Goal: Information Seeking & Learning: Learn about a topic

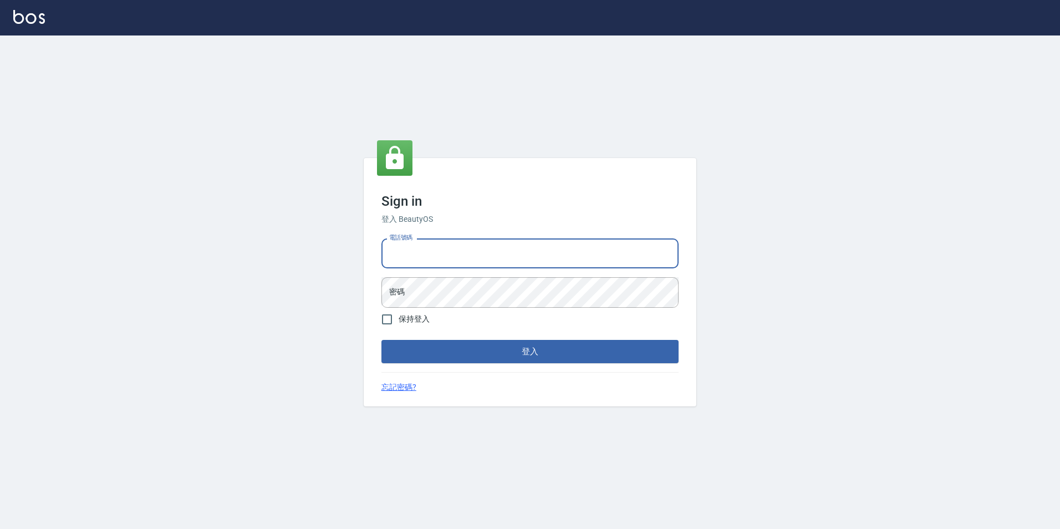
click at [495, 259] on input "電話號碼" at bounding box center [530, 253] width 297 height 30
type input "0936888819"
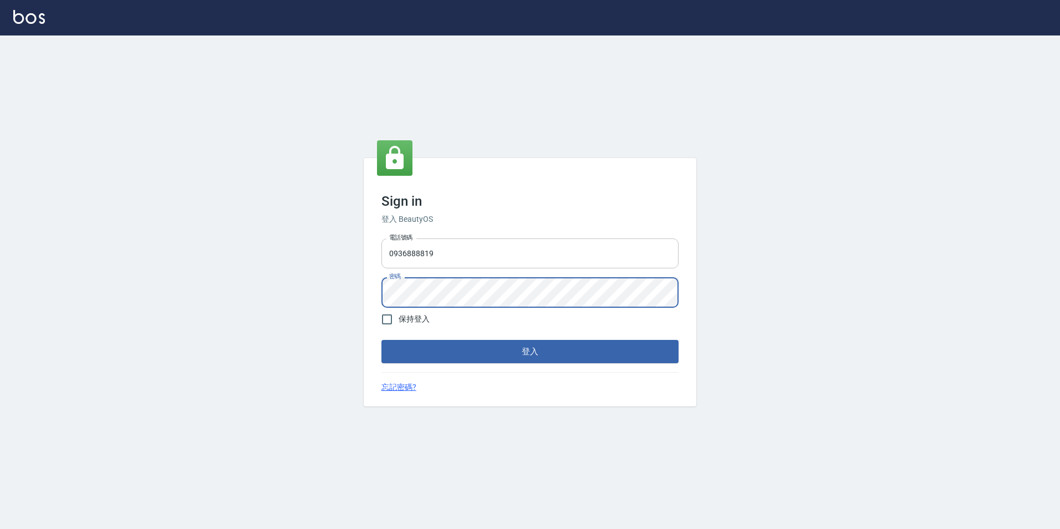
click at [382, 340] on button "登入" at bounding box center [530, 351] width 297 height 23
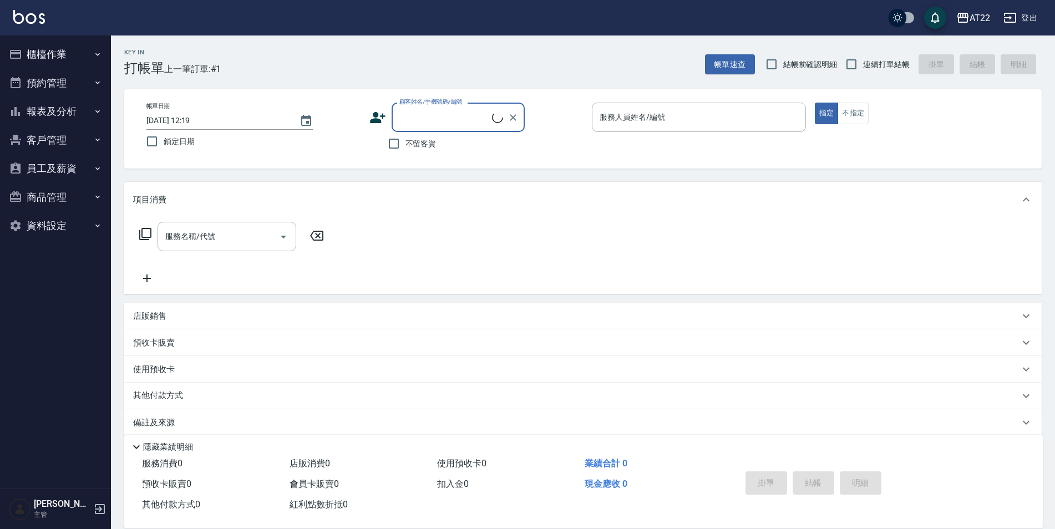
click at [89, 143] on button "客戶管理" at bounding box center [55, 140] width 102 height 29
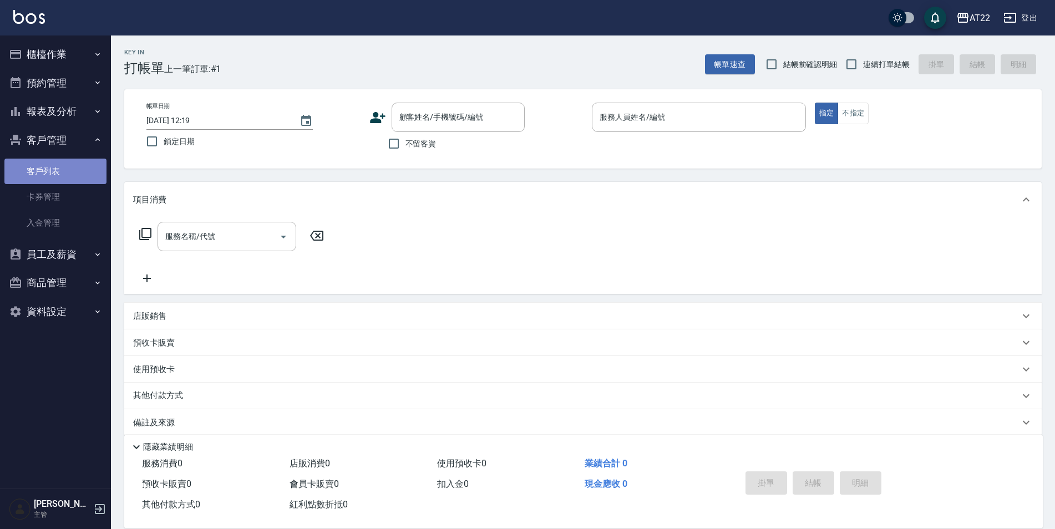
click at [78, 166] on link "客戶列表" at bounding box center [55, 172] width 102 height 26
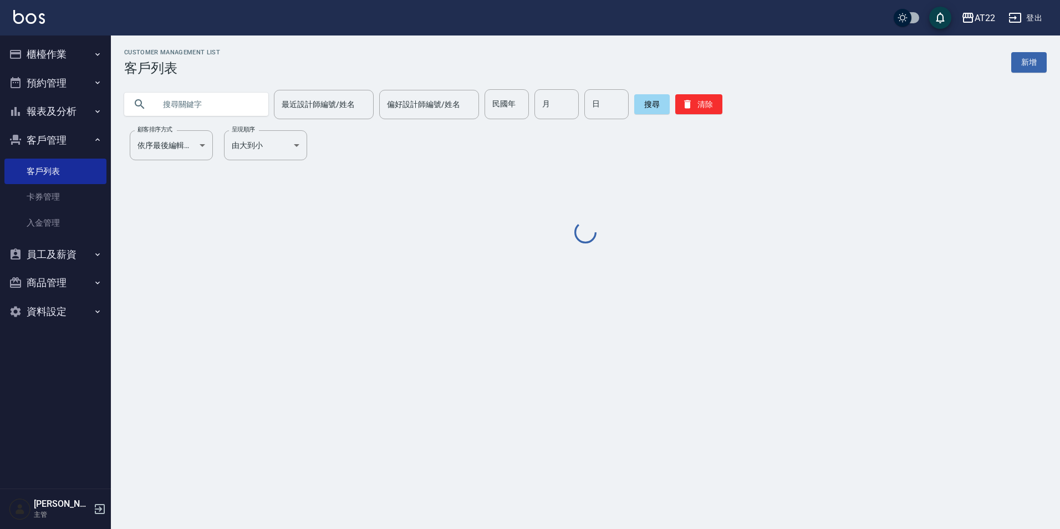
click at [219, 111] on input "text" at bounding box center [207, 104] width 104 height 30
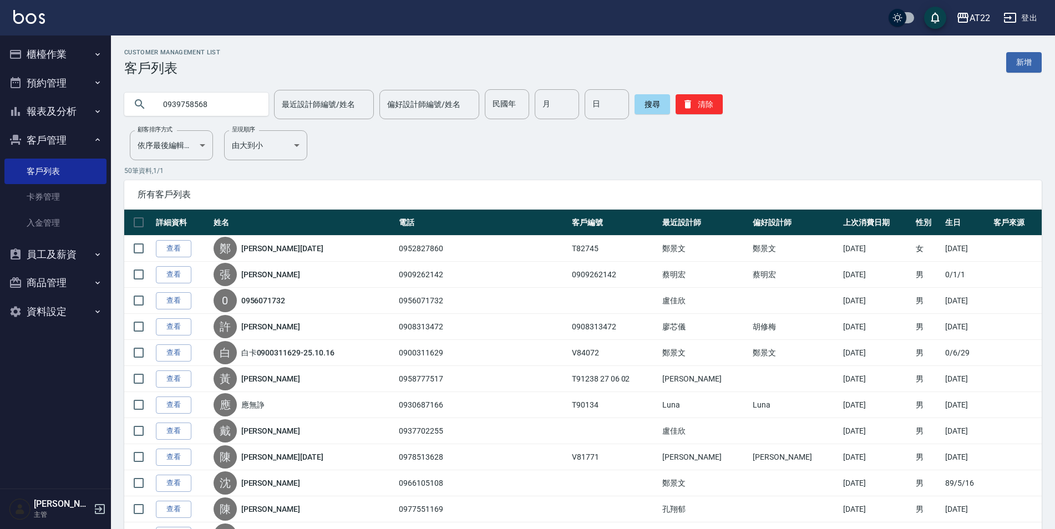
type input "0939758568"
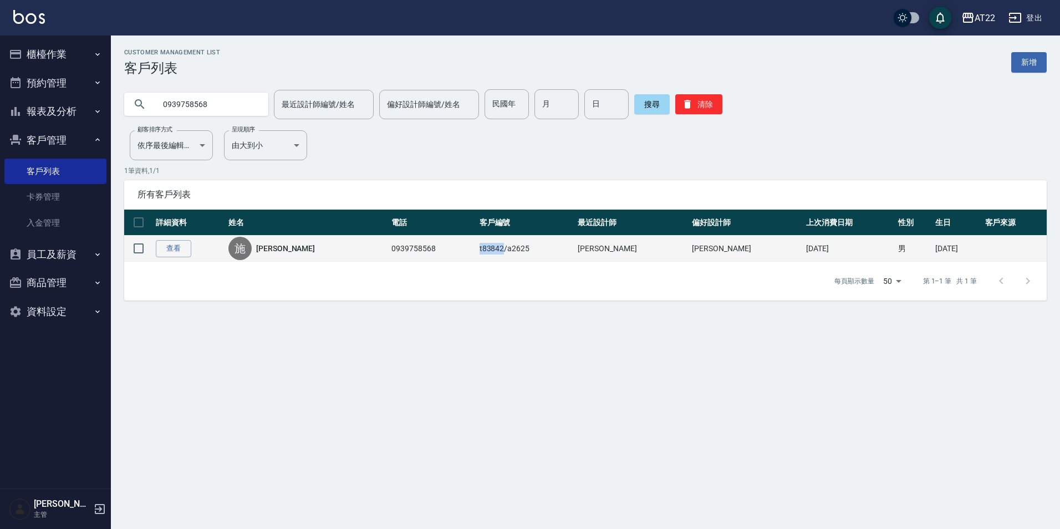
drag, startPoint x: 454, startPoint y: 250, endPoint x: 479, endPoint y: 244, distance: 25.6
click at [479, 244] on td "t83842/a2625" at bounding box center [526, 249] width 99 height 26
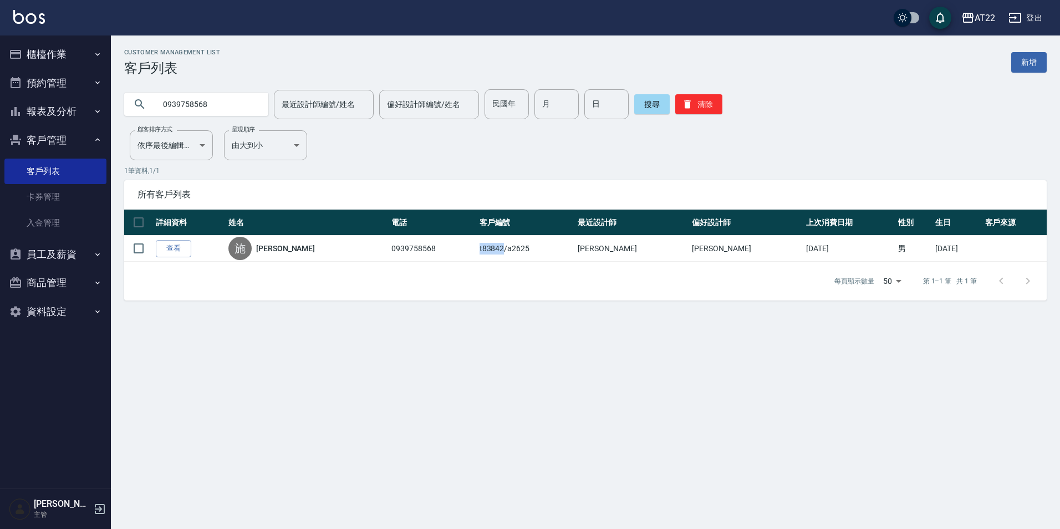
copy td "t83842"
click at [275, 246] on link "施銘澤" at bounding box center [285, 248] width 59 height 11
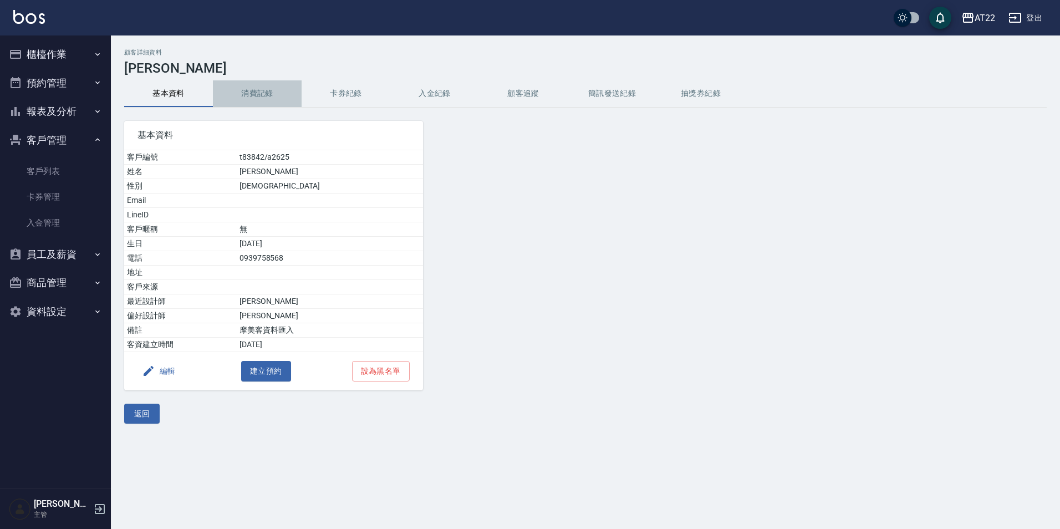
click at [268, 82] on button "消費記錄" at bounding box center [257, 93] width 89 height 27
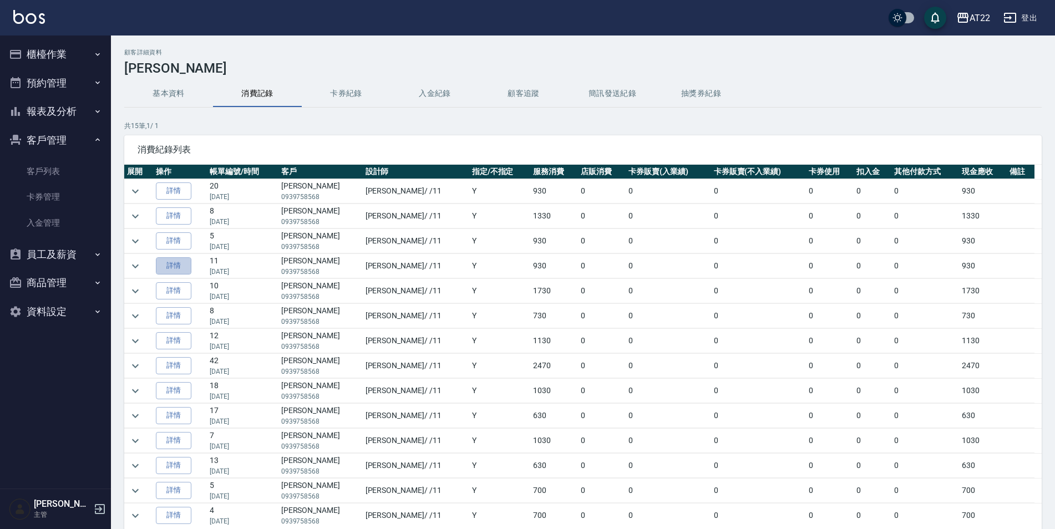
click at [178, 263] on link "詳情" at bounding box center [173, 265] width 35 height 17
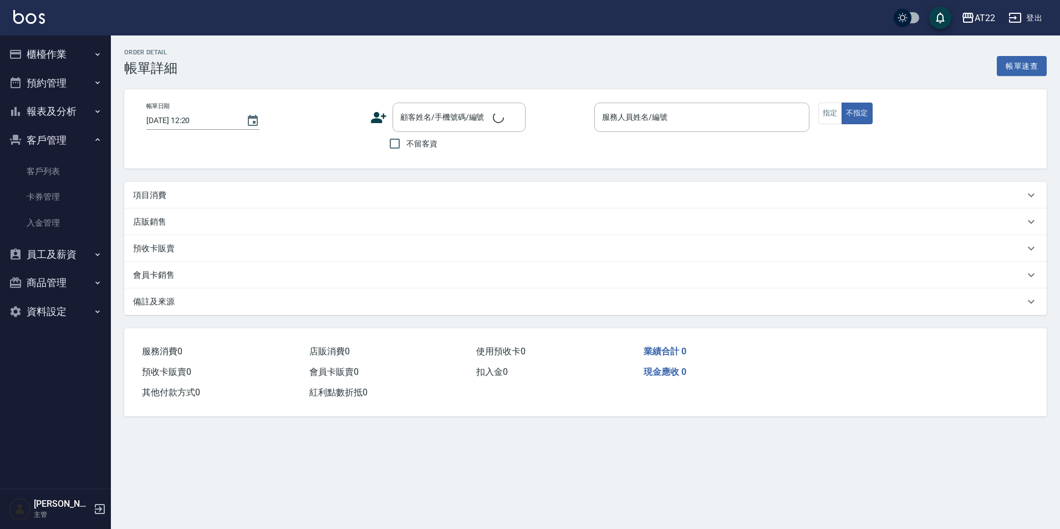
type input "2024/07/19 16:29"
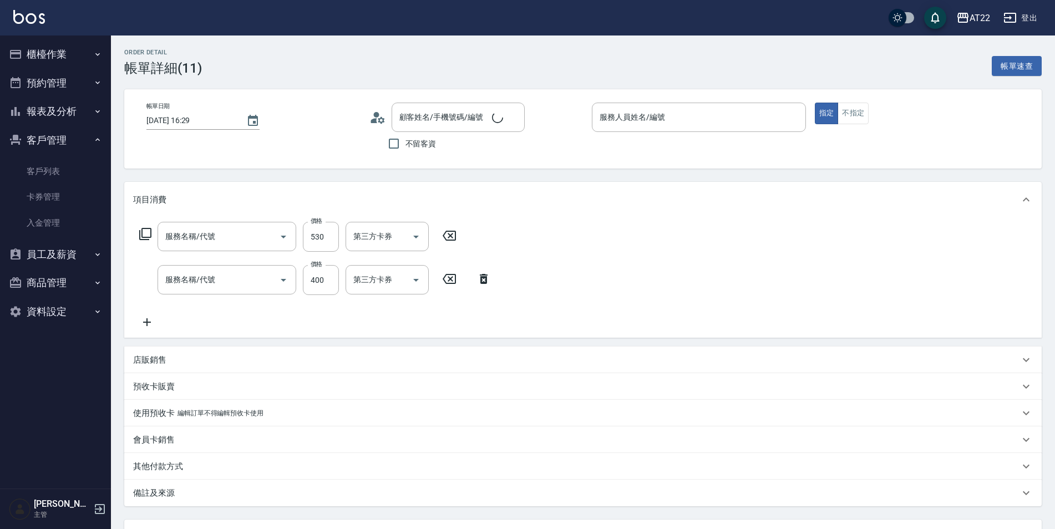
type input "施銘澤/0939758568/t83842/a2625"
type input "剪髮(300)"
type input "有機洗髮(0)"
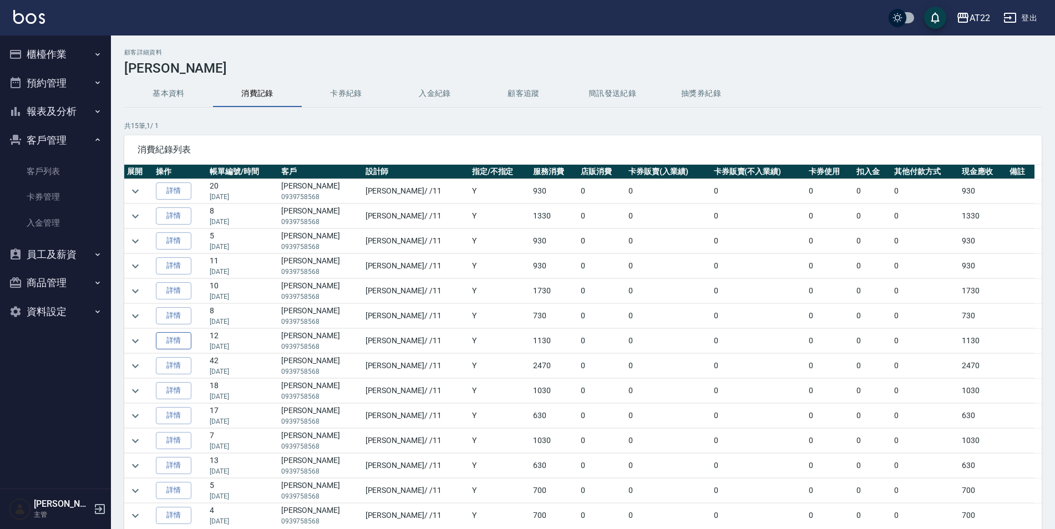
click at [181, 341] on link "詳情" at bounding box center [173, 340] width 35 height 17
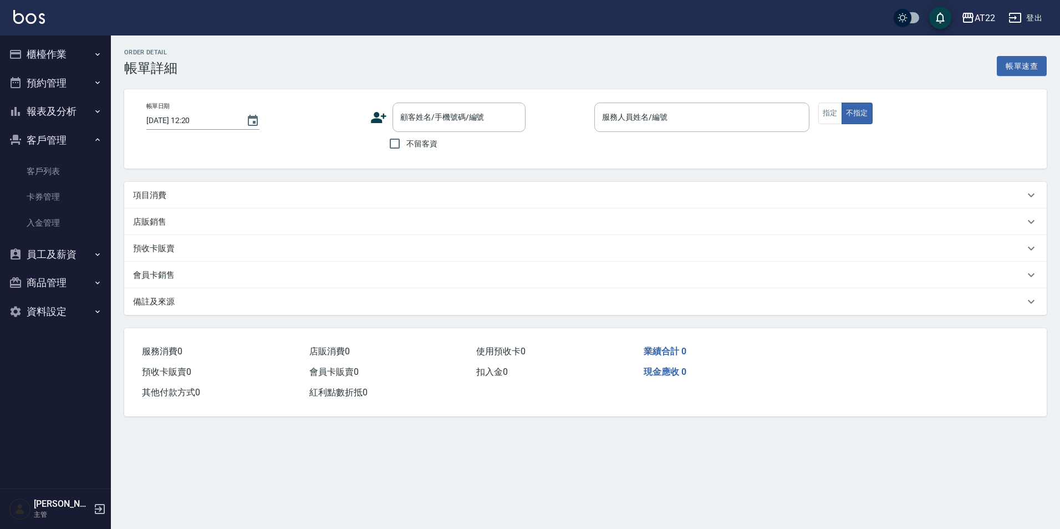
type input "2024/04/30 20:09"
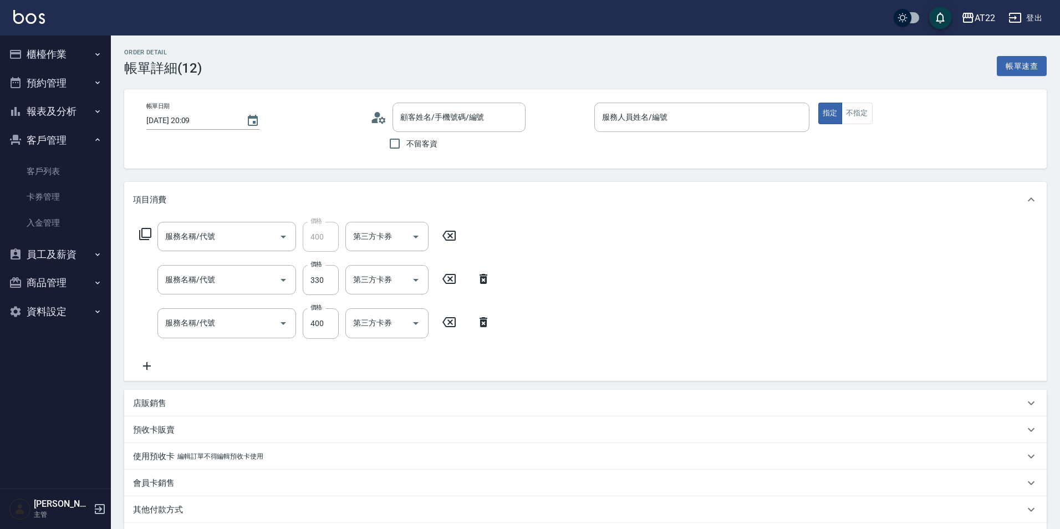
type input "施銘澤/0939758568/t83842/a2625"
type input "側邊燙貼(3001)"
type input "剪髮(300)"
type input "有機洗髮(0)"
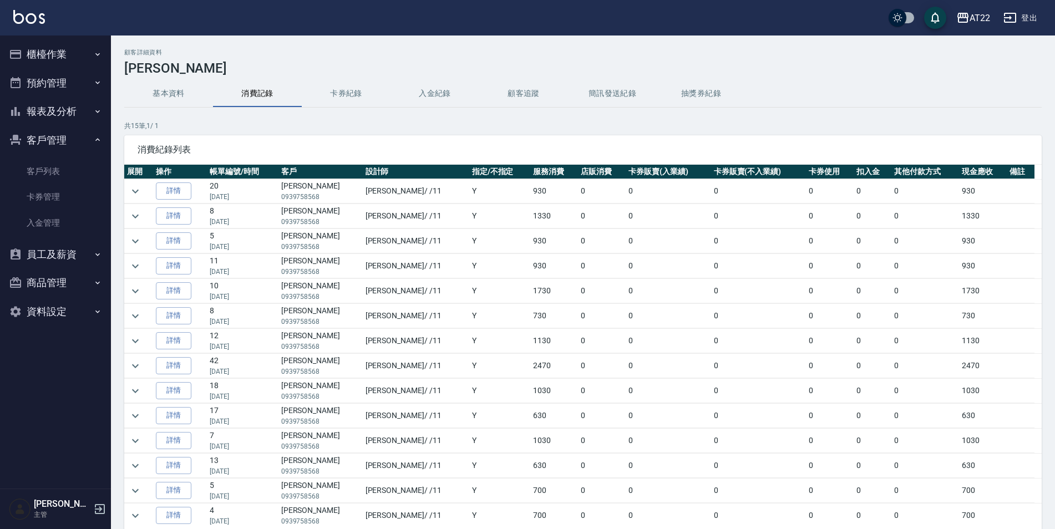
scroll to position [26, 0]
click at [167, 343] on link "詳情" at bounding box center [173, 339] width 35 height 17
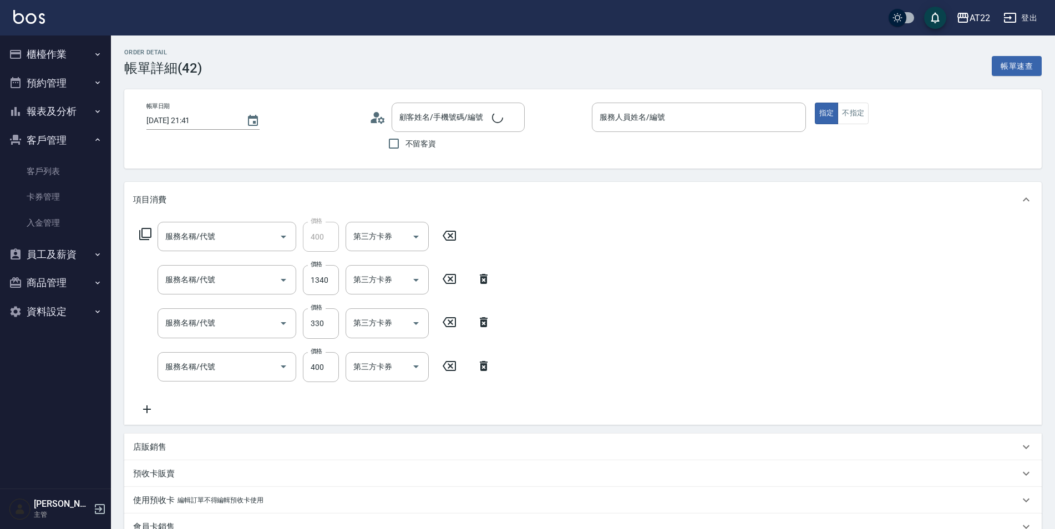
type input "2024/03/02 21:41"
type input "施銘澤/0939758568/t83842/a2625"
type input "側邊燙貼(3001)"
type input "燙髮S(12001)"
type input "剪髮(300)"
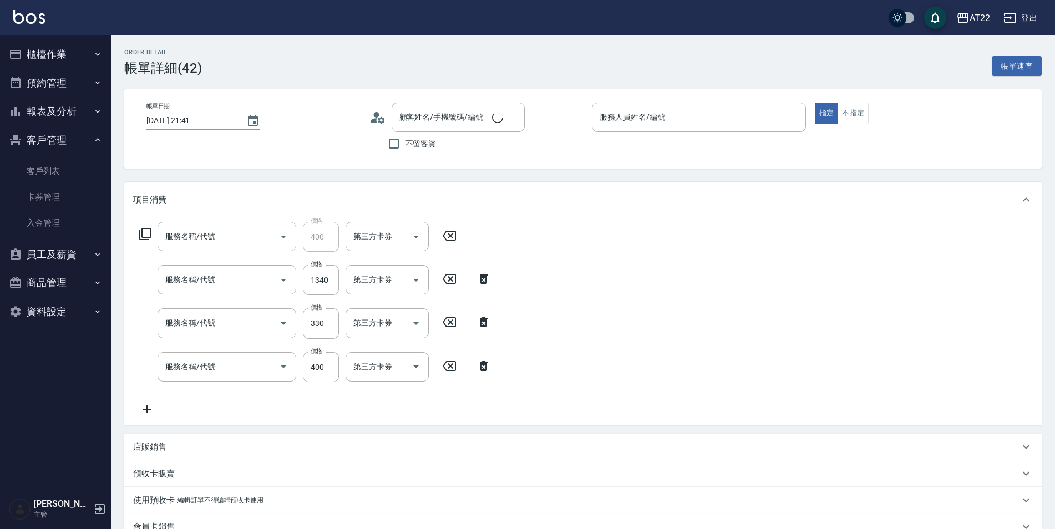
type input "有機洗髮(0)"
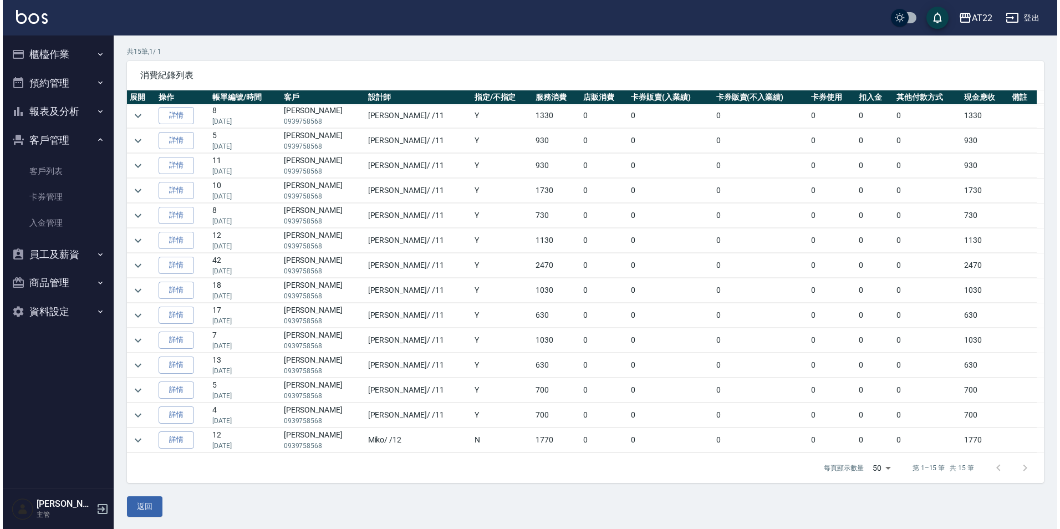
scroll to position [75, 0]
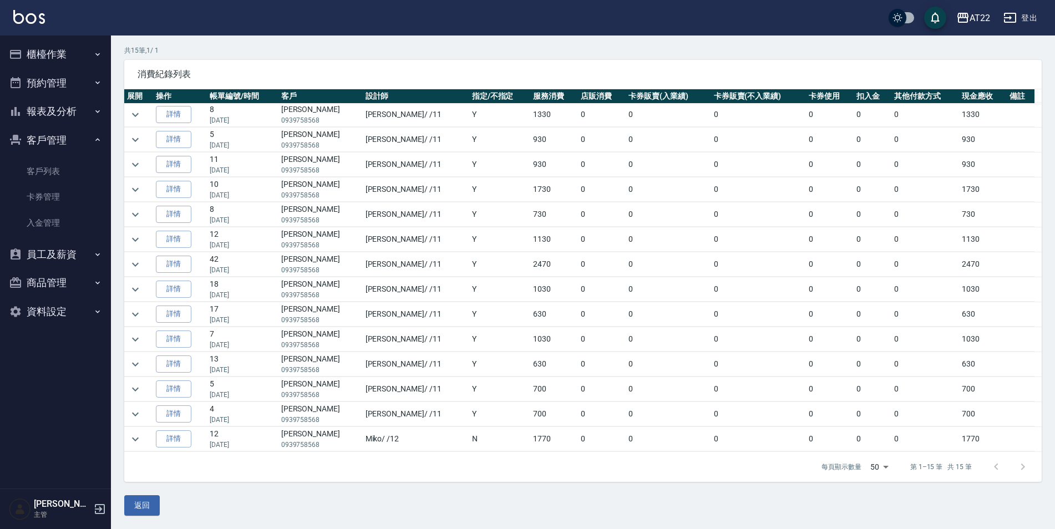
click at [883, 461] on body "AT22 登出 櫃檯作業 打帳單 帳單列表 掛單列表 現金收支登錄 材料自購登錄 每日結帳 排班表 現場電腦打卡 預約管理 預約管理 單日預約紀錄 單週預約紀…" at bounding box center [527, 227] width 1055 height 604
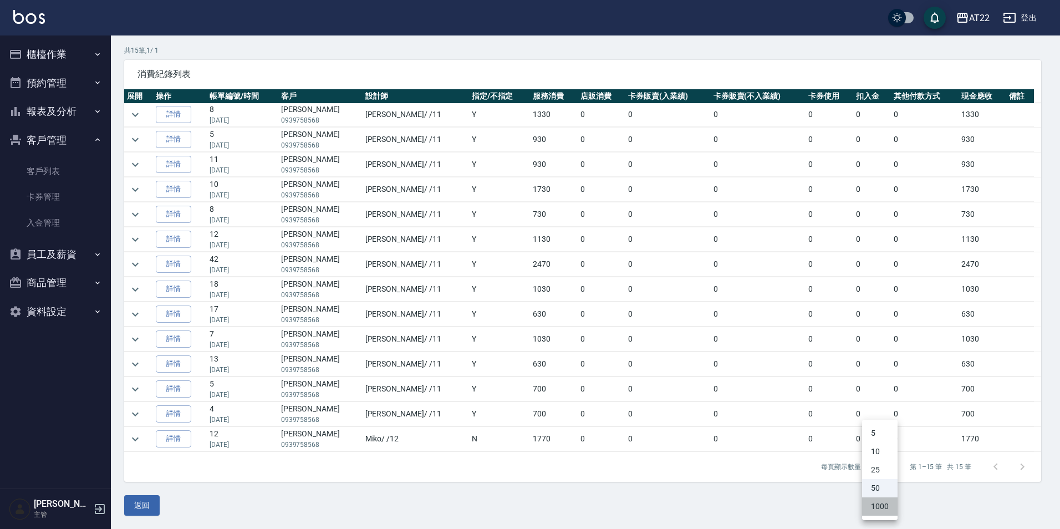
click at [878, 507] on li "1000" at bounding box center [879, 506] width 35 height 18
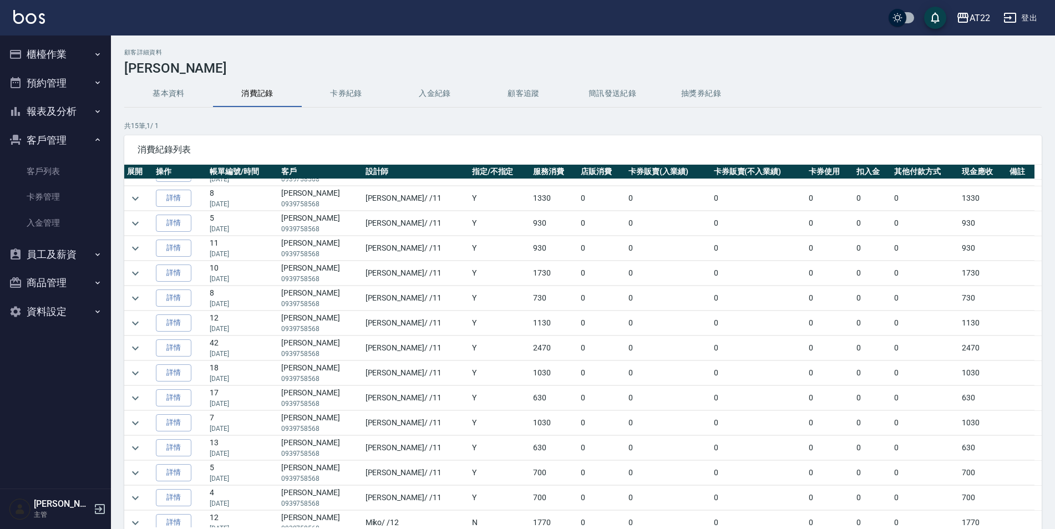
scroll to position [26, 0]
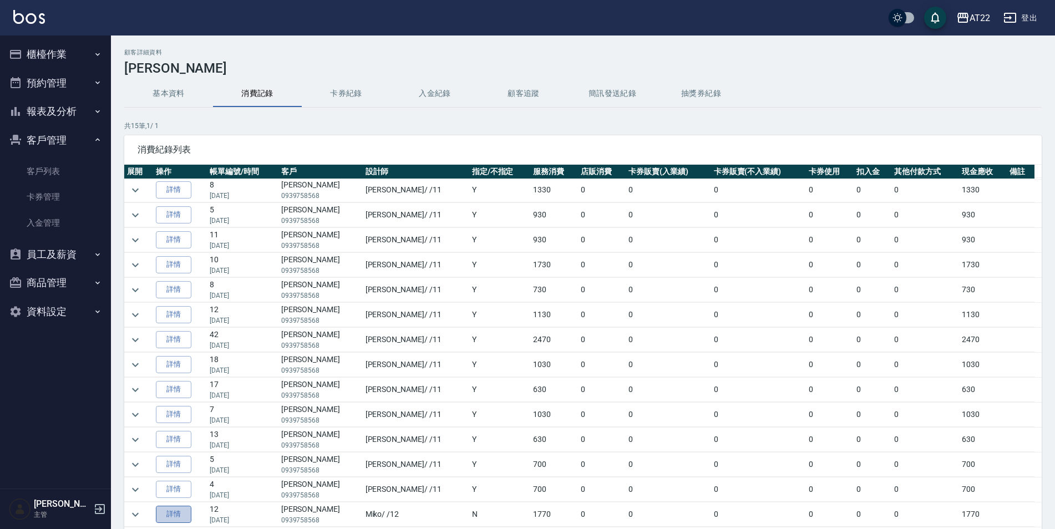
click at [184, 515] on link "詳情" at bounding box center [173, 514] width 35 height 17
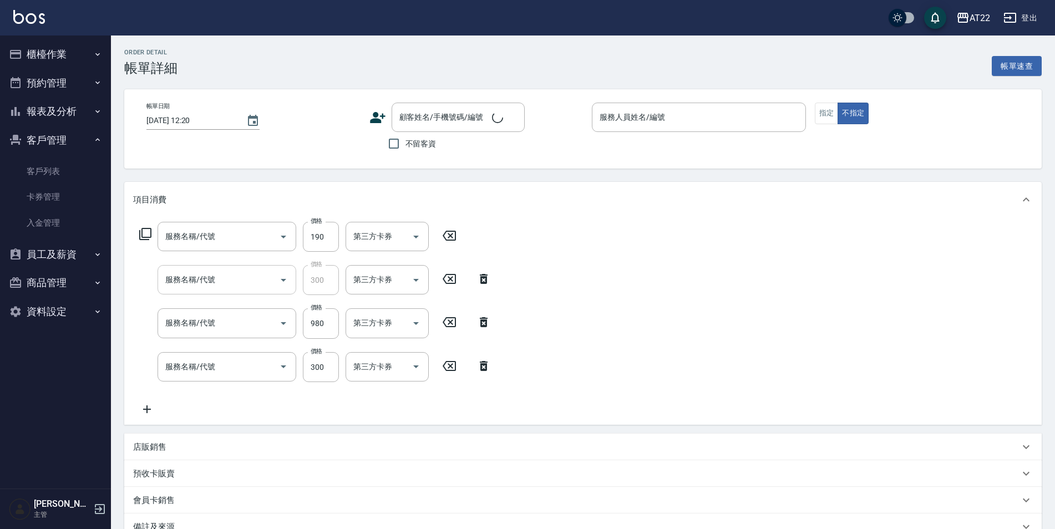
type input "有機洗髮(0)"
type input "側邊燙貼(3001)"
type input "染髮S(12002)"
type input "剪髮(300)"
type input "2022/10/26 16:58"
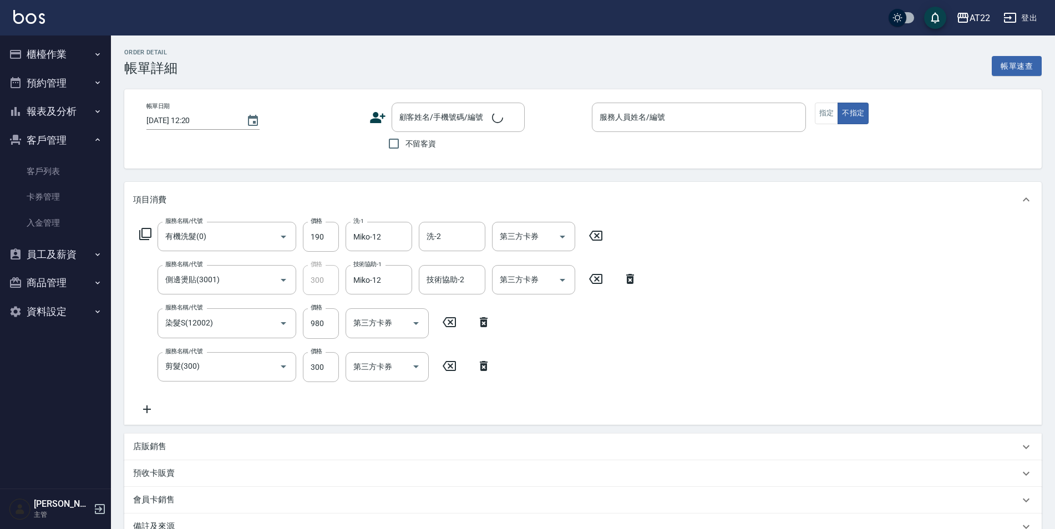
type input "Miko-12"
type input "施銘澤/0939758568/t83842/a2625"
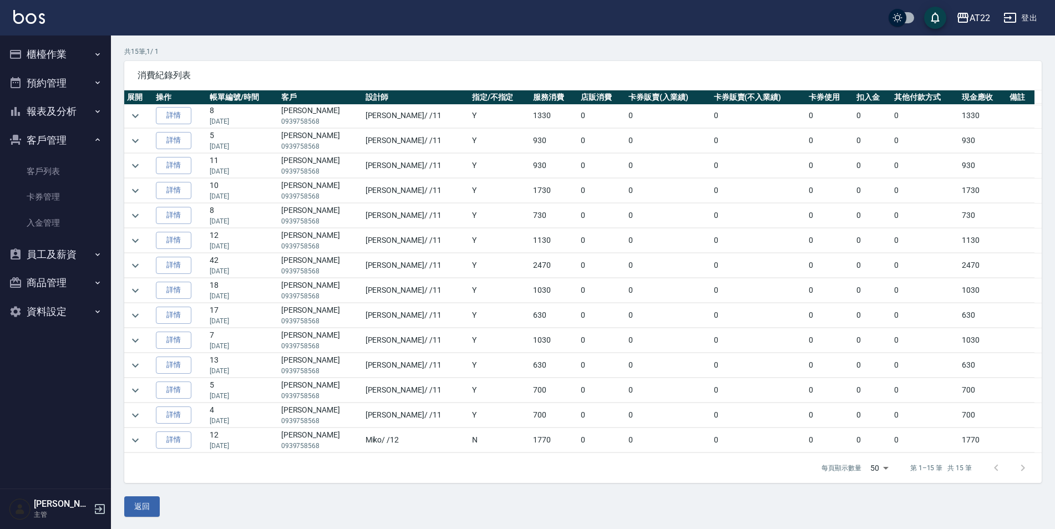
scroll to position [75, 0]
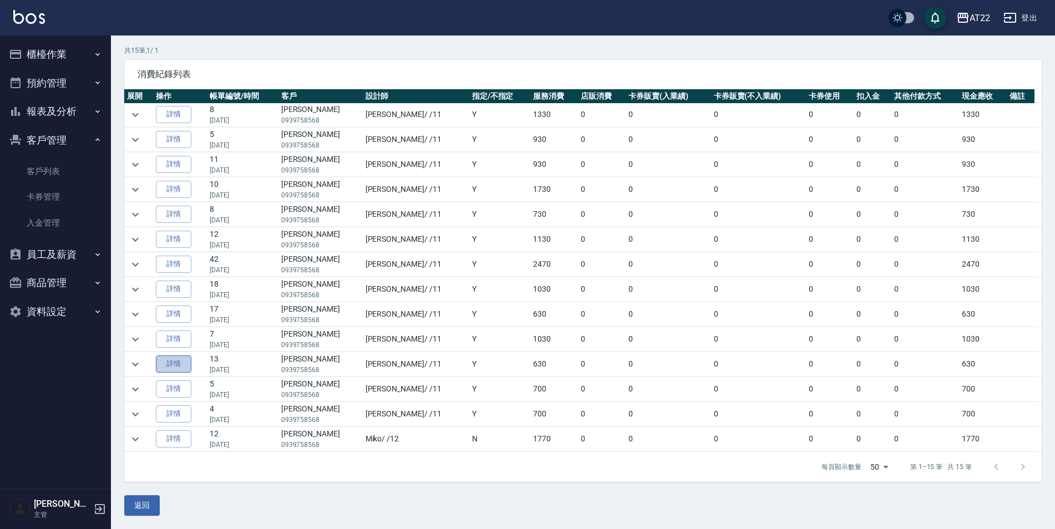
click at [187, 360] on link "詳情" at bounding box center [173, 363] width 35 height 17
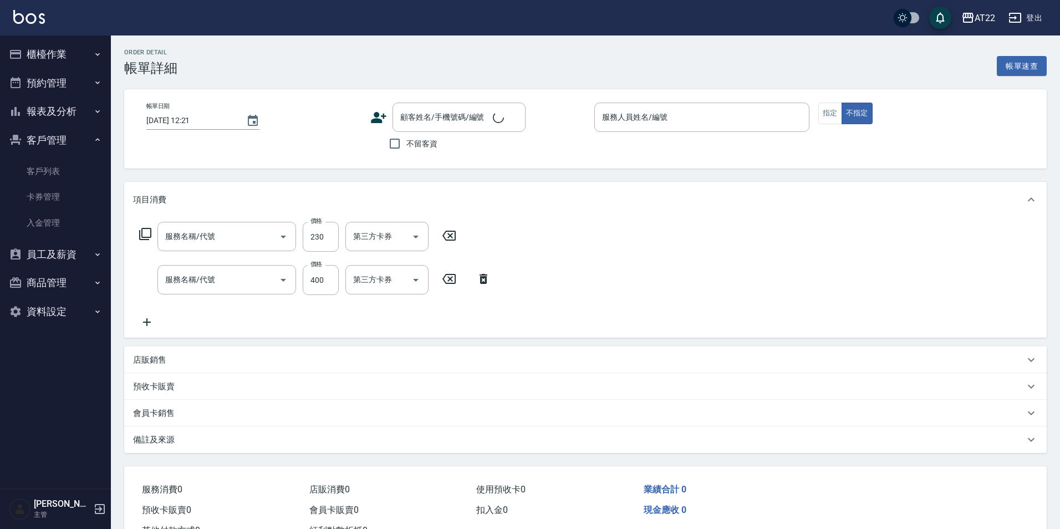
type input "2023/12/26 00:56"
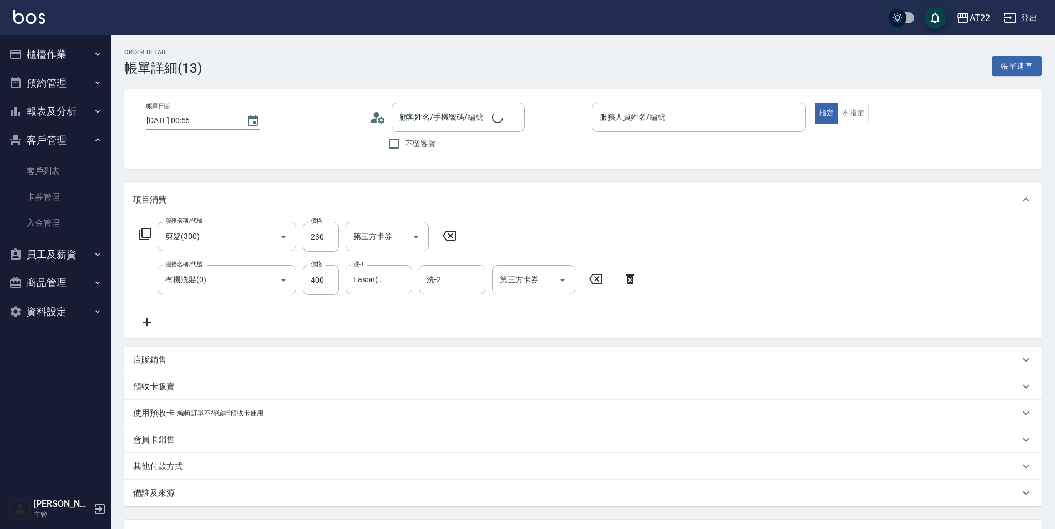
type input "剪髮(300)"
type input "有機洗髮(0)"
type input "施銘澤/0939758568/t83842/a2625"
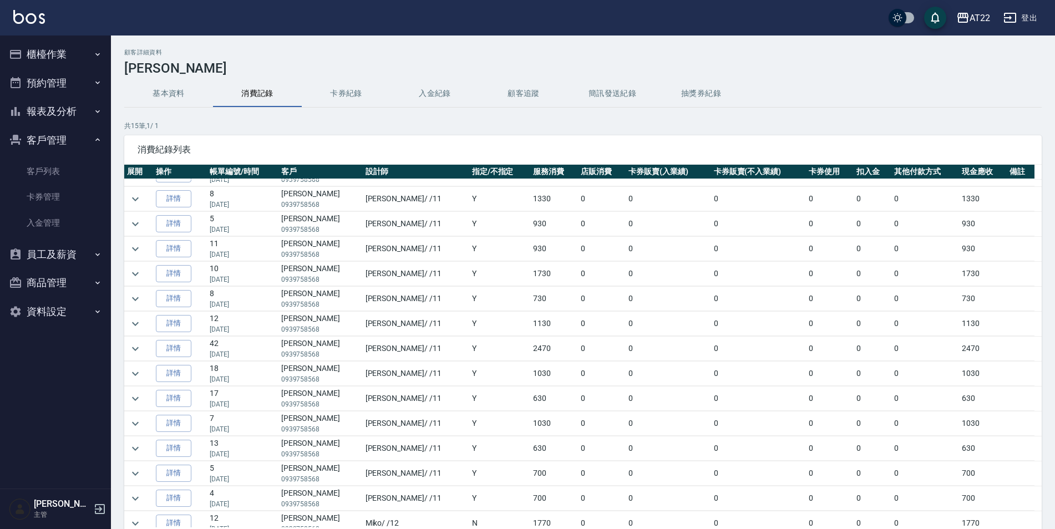
scroll to position [26, 0]
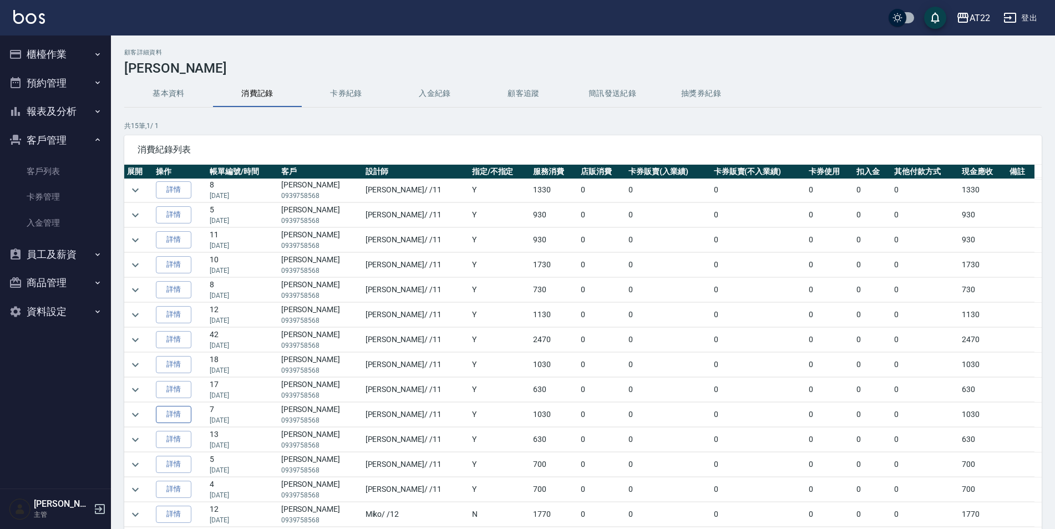
click at [186, 411] on link "詳情" at bounding box center [173, 414] width 35 height 17
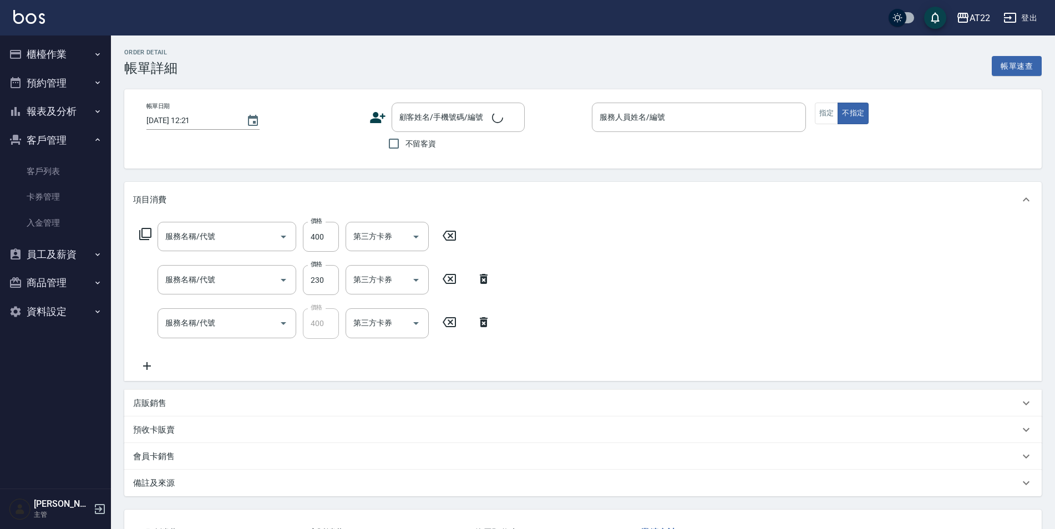
type input "2024/01/22 21:36"
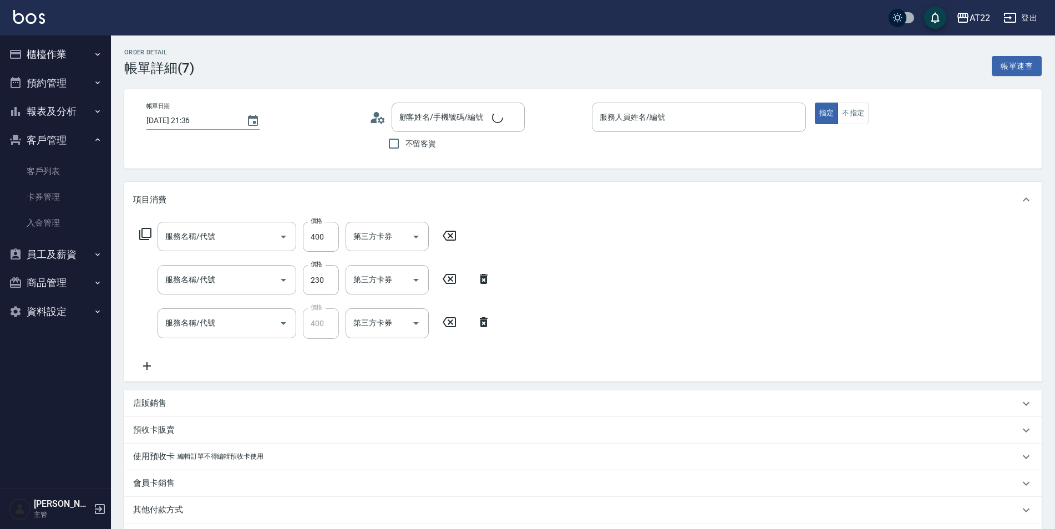
type input "有機洗髮(0)"
type input "剪髮(300)"
type input "側邊燙貼(3001)"
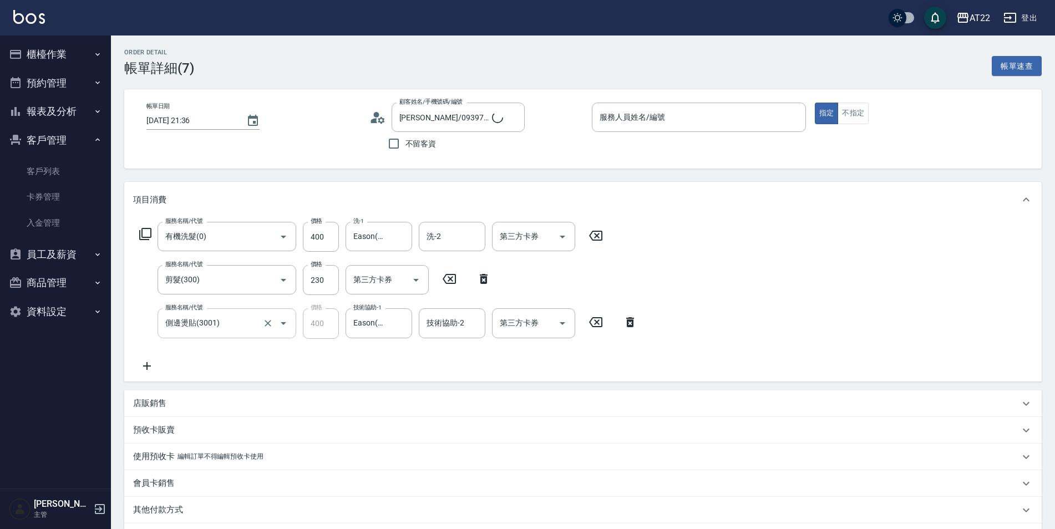
type input "施銘澤/0939758568/t83842/a2625"
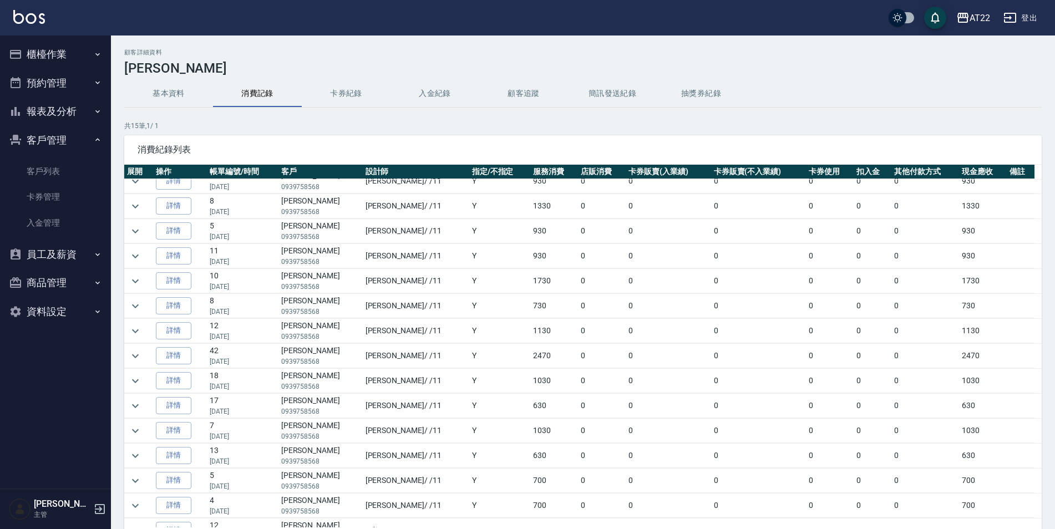
scroll to position [26, 0]
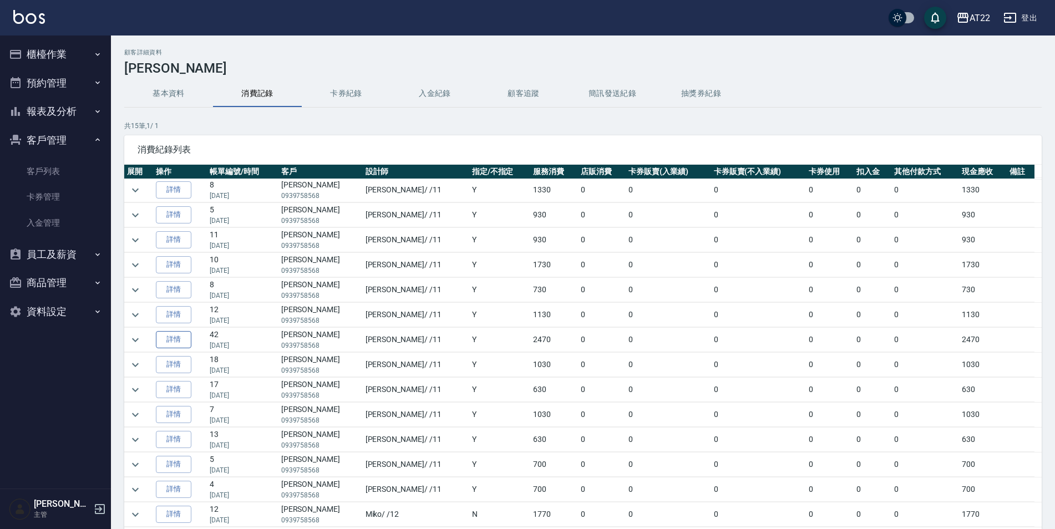
click at [190, 336] on link "詳情" at bounding box center [173, 339] width 35 height 17
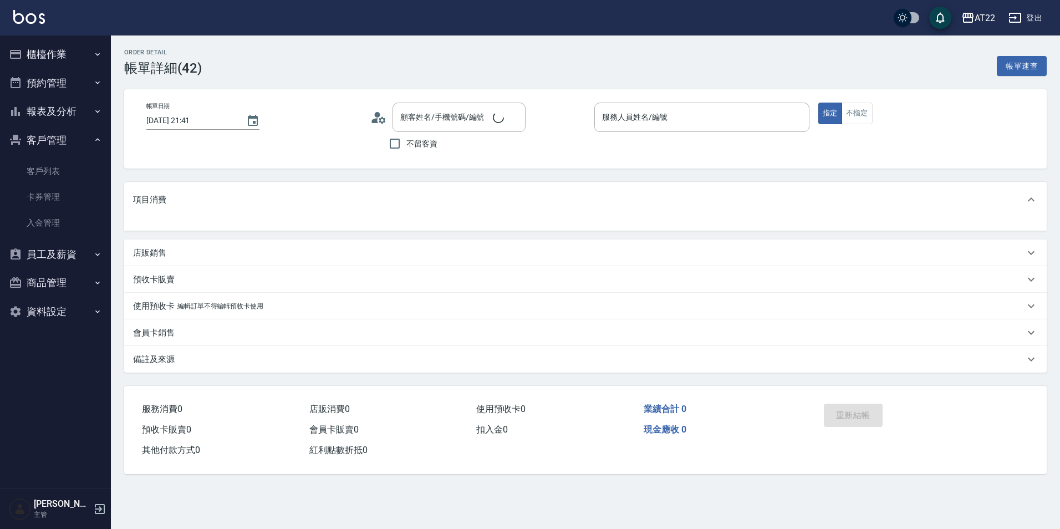
type input "施銘澤/0939758568/t83842/a2625"
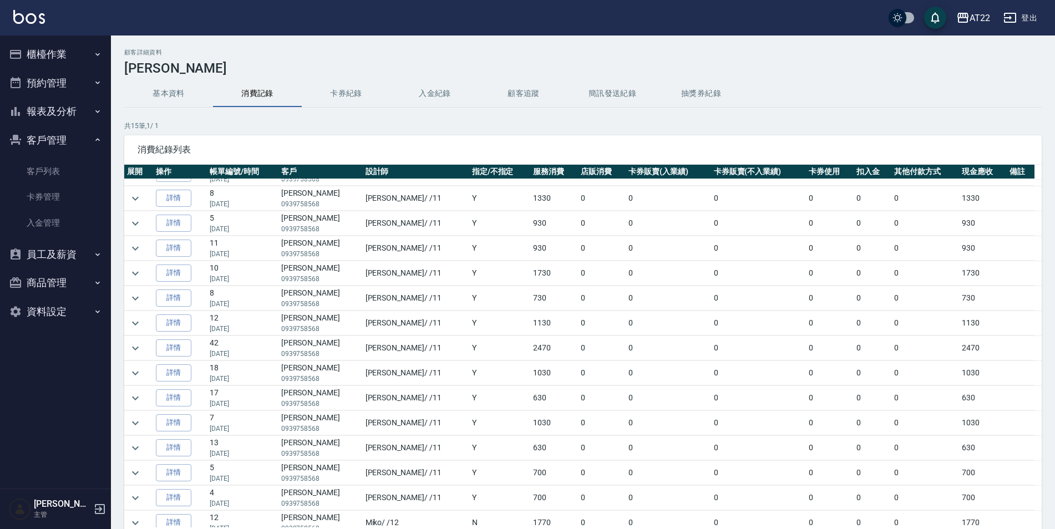
scroll to position [26, 0]
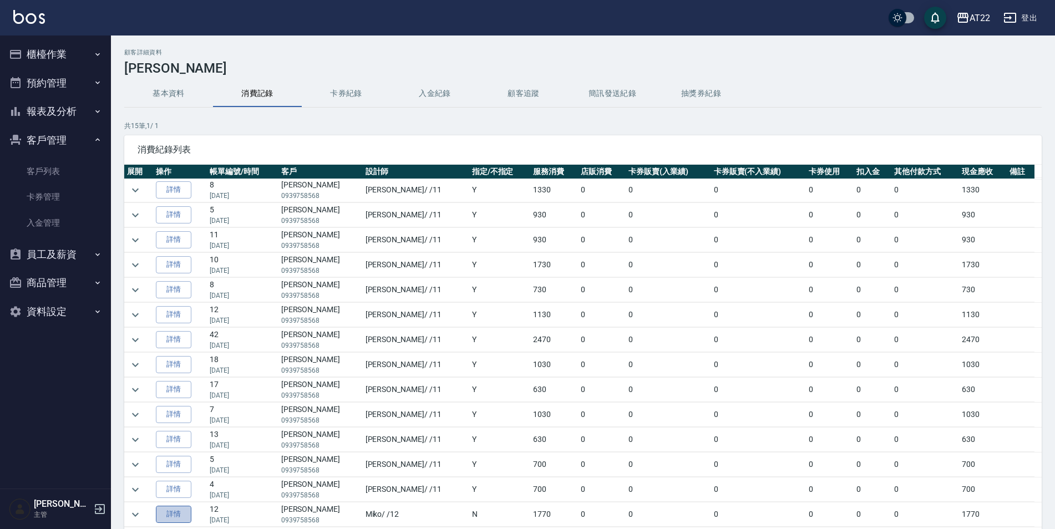
click at [186, 515] on link "詳情" at bounding box center [173, 514] width 35 height 17
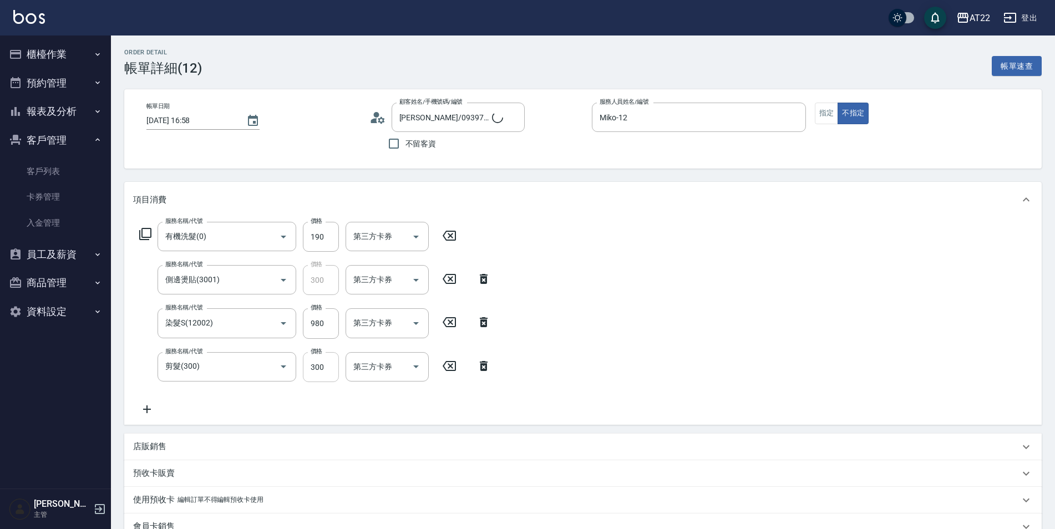
type input "施銘澤/0939758568/t83842/a2625"
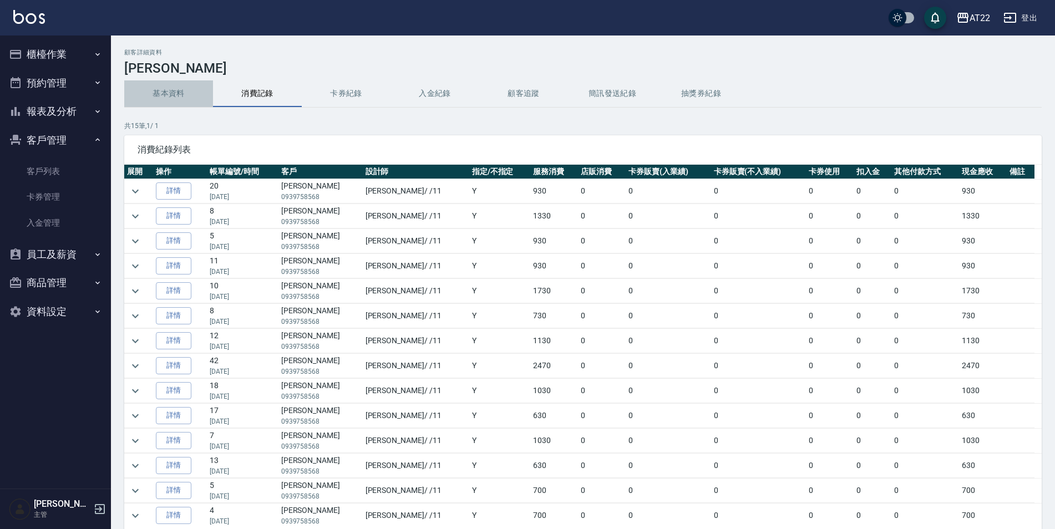
click at [190, 92] on button "基本資料" at bounding box center [168, 93] width 89 height 27
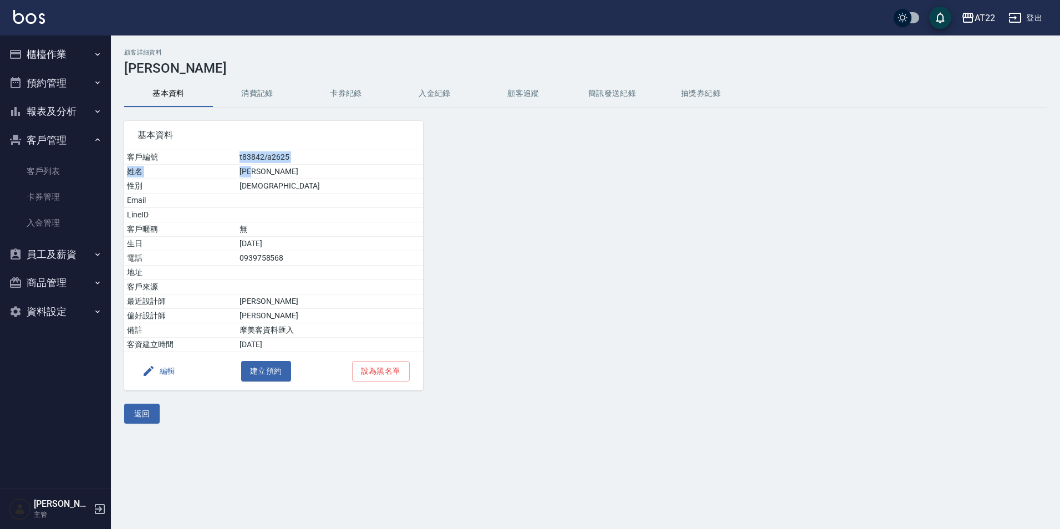
drag, startPoint x: 260, startPoint y: 156, endPoint x: 331, endPoint y: 173, distance: 72.9
click at [331, 173] on tbody "客戶編號 t83842/a2625 姓名 施銘澤 性別 MALE Email LineID 客戶暱稱 無 生日 81/10/31 電話 0939758568 …" at bounding box center [273, 251] width 299 height 202
drag, startPoint x: 331, startPoint y: 173, endPoint x: 367, endPoint y: 224, distance: 62.8
click at [367, 224] on td "無" at bounding box center [330, 229] width 186 height 14
drag, startPoint x: 267, startPoint y: 346, endPoint x: 305, endPoint y: 338, distance: 38.9
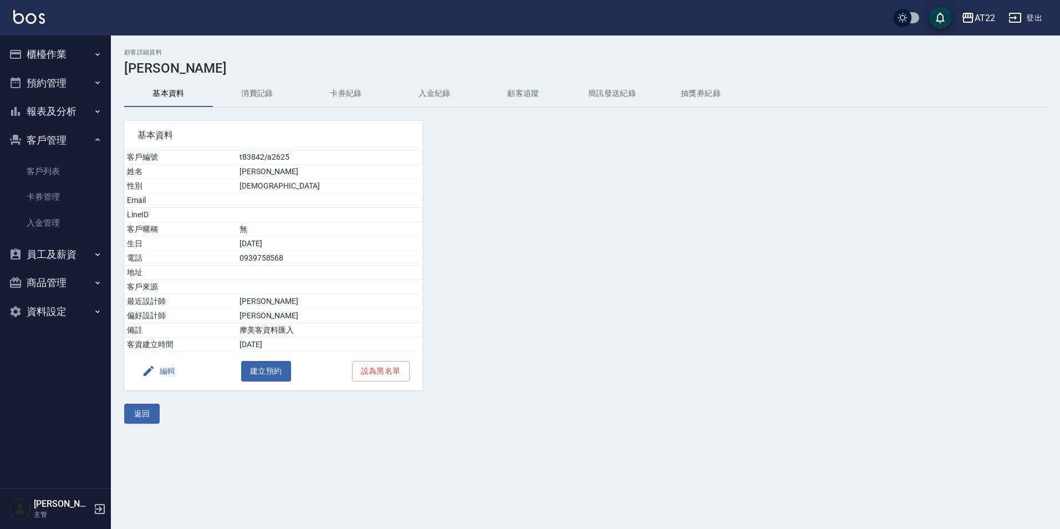
click at [305, 338] on td "2021/12/5" at bounding box center [330, 345] width 186 height 14
drag, startPoint x: 305, startPoint y: 338, endPoint x: 321, endPoint y: 338, distance: 16.1
click at [321, 338] on td "2021/12/5" at bounding box center [330, 345] width 186 height 14
